Goal: Task Accomplishment & Management: Manage account settings

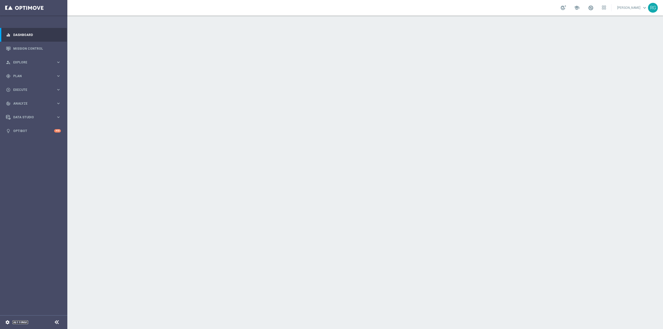
click at [19, 322] on link "Settings" at bounding box center [20, 322] width 16 height 3
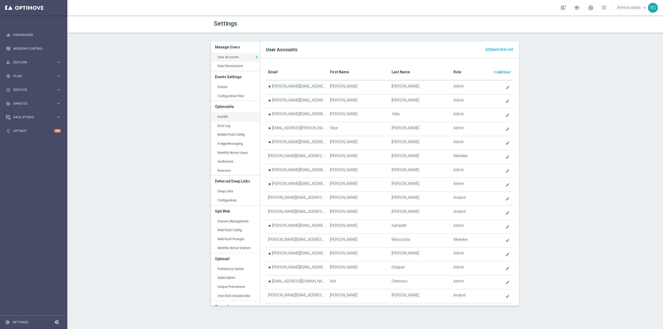
click at [235, 118] on link "Installs keyboard_arrow_right" at bounding box center [235, 116] width 49 height 9
